Goal: Use online tool/utility: Use online tool/utility

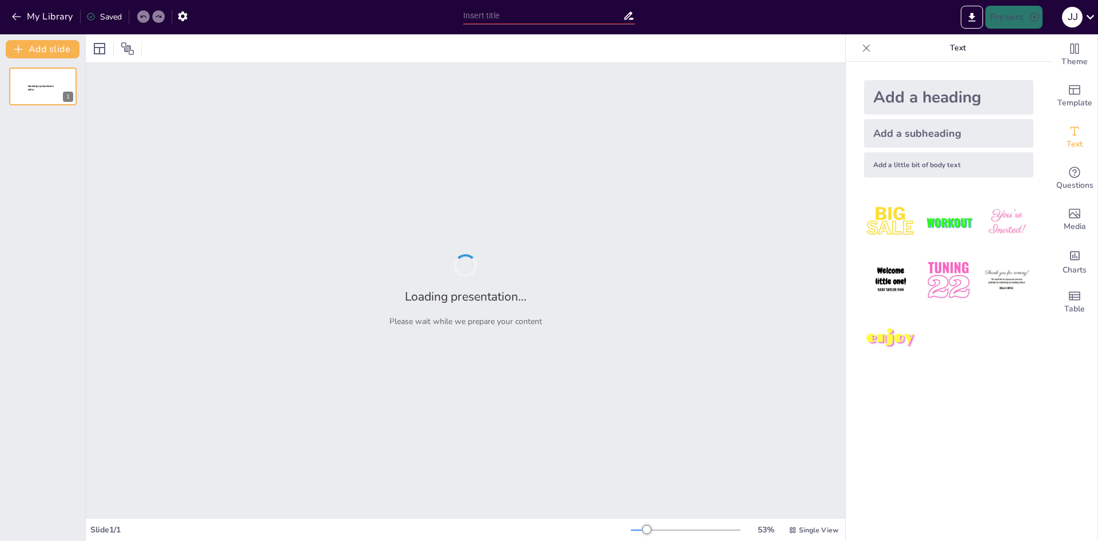
type input "From Awareness to Action: The G7+7 Petition Against [MEDICAL_DATA]"
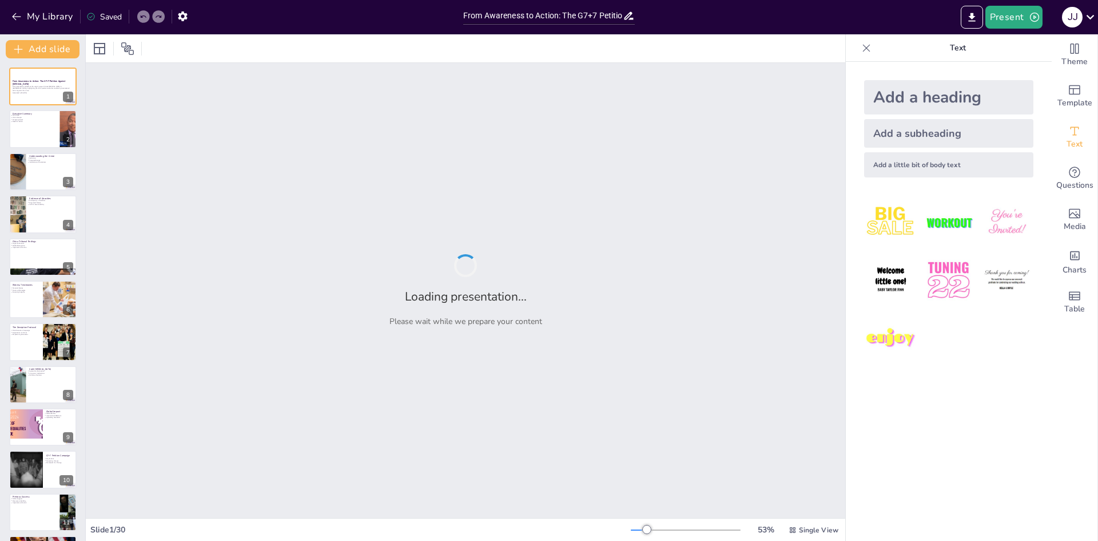
checkbox input "true"
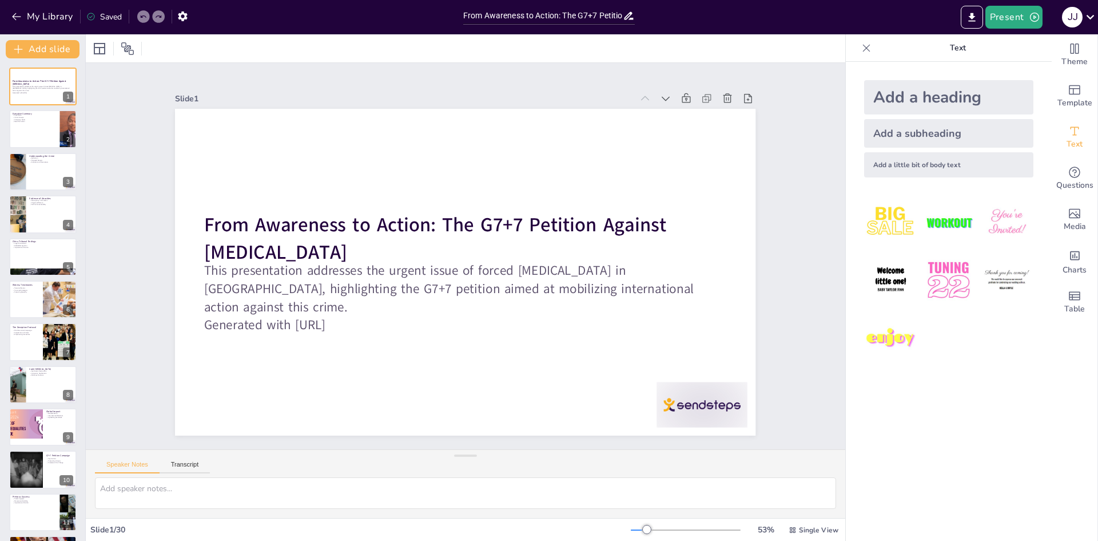
checkbox input "true"
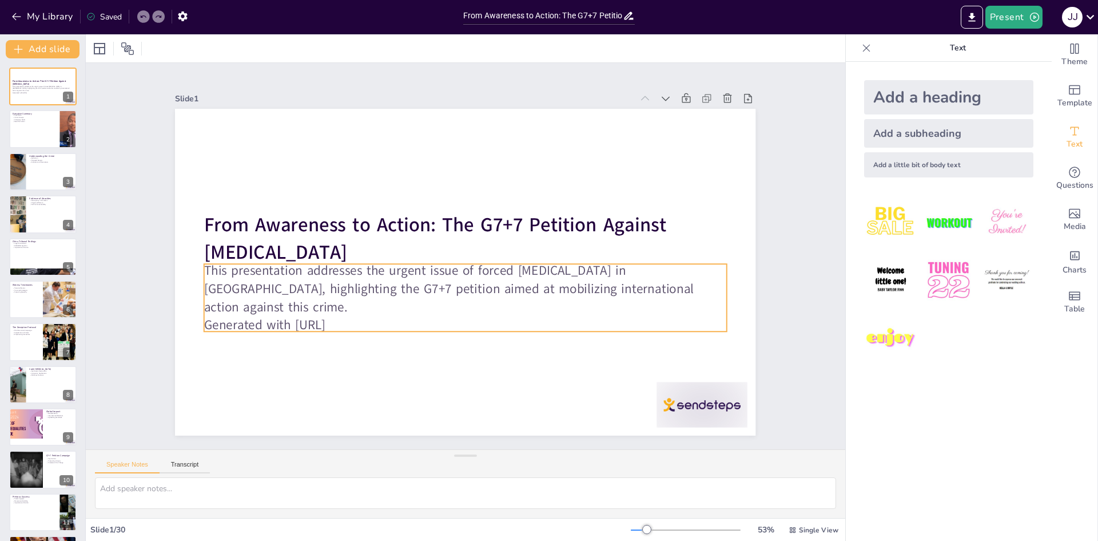
checkbox input "true"
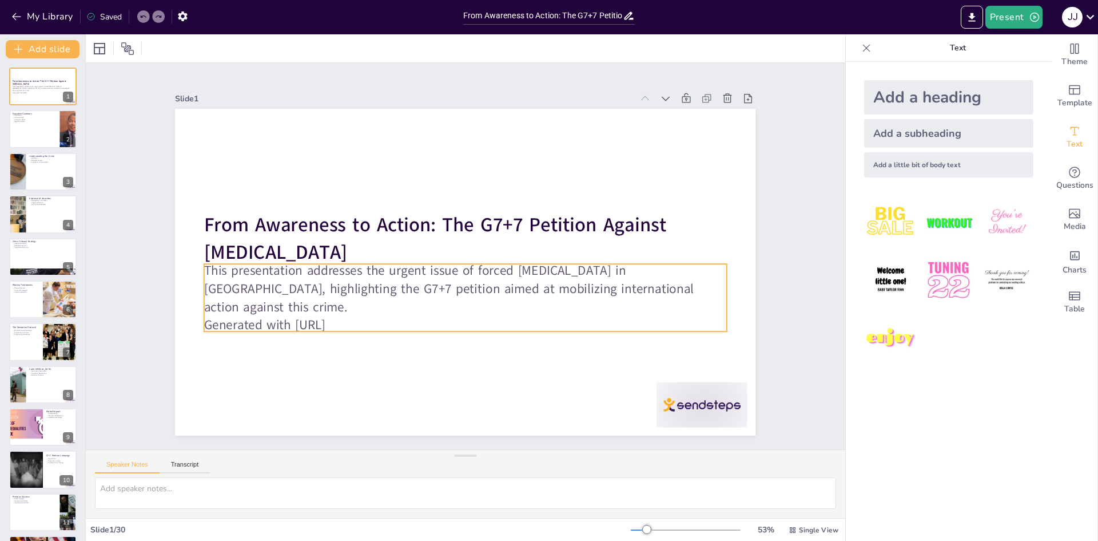
checkbox input "true"
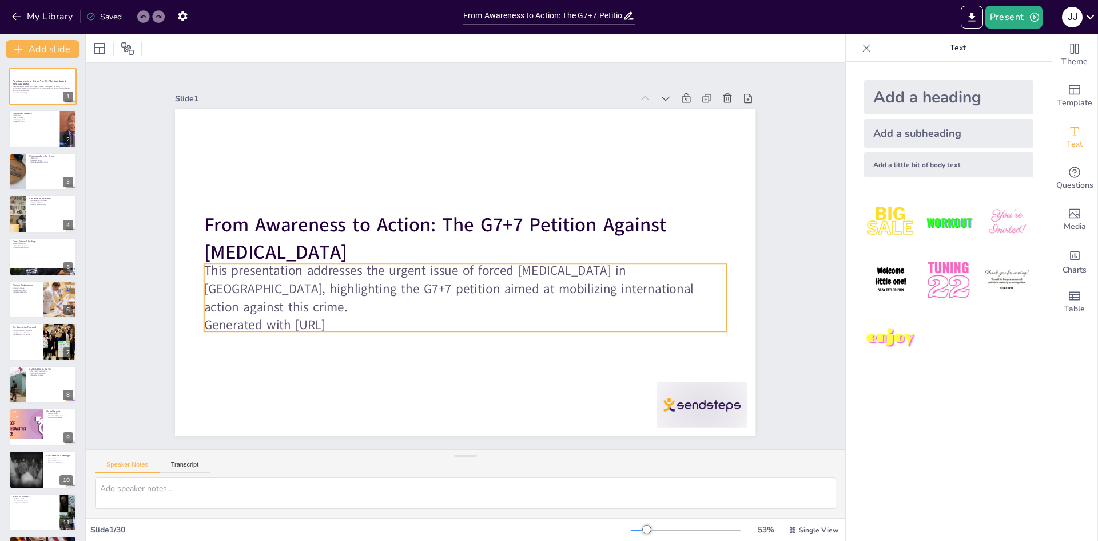
checkbox input "true"
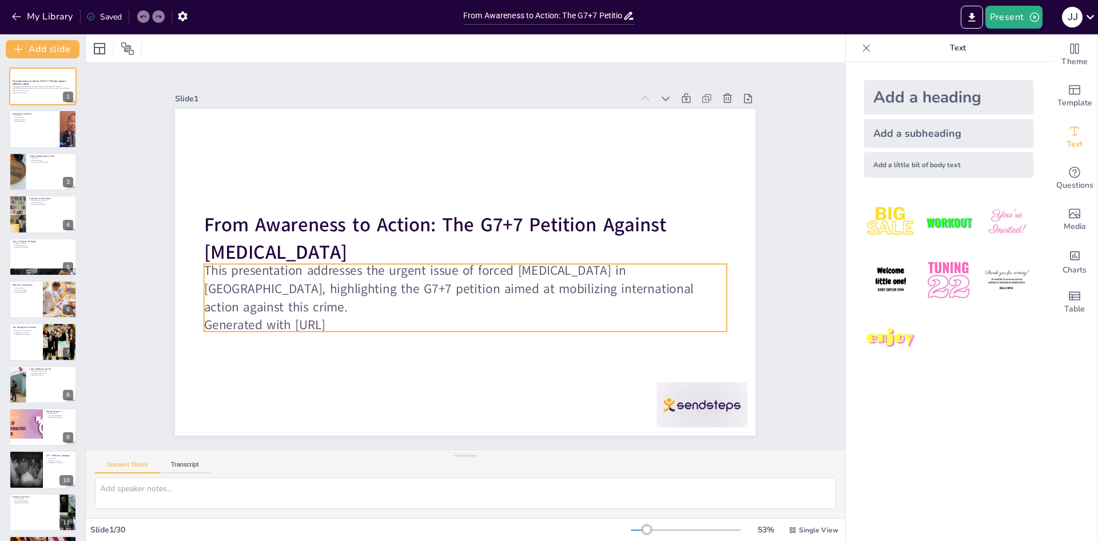
checkbox input "true"
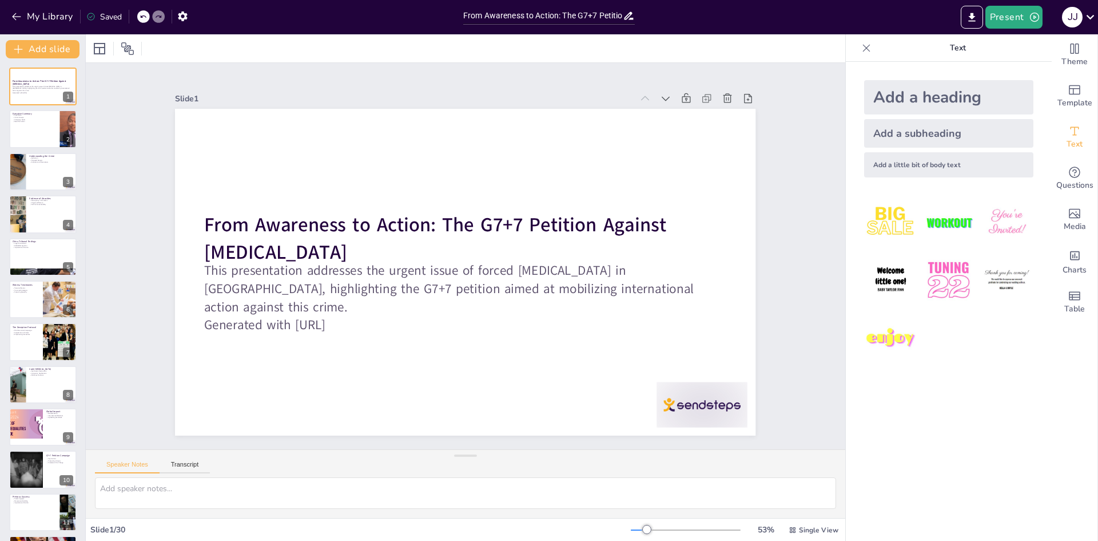
checkbox input "true"
